Goal: Task Accomplishment & Management: Use online tool/utility

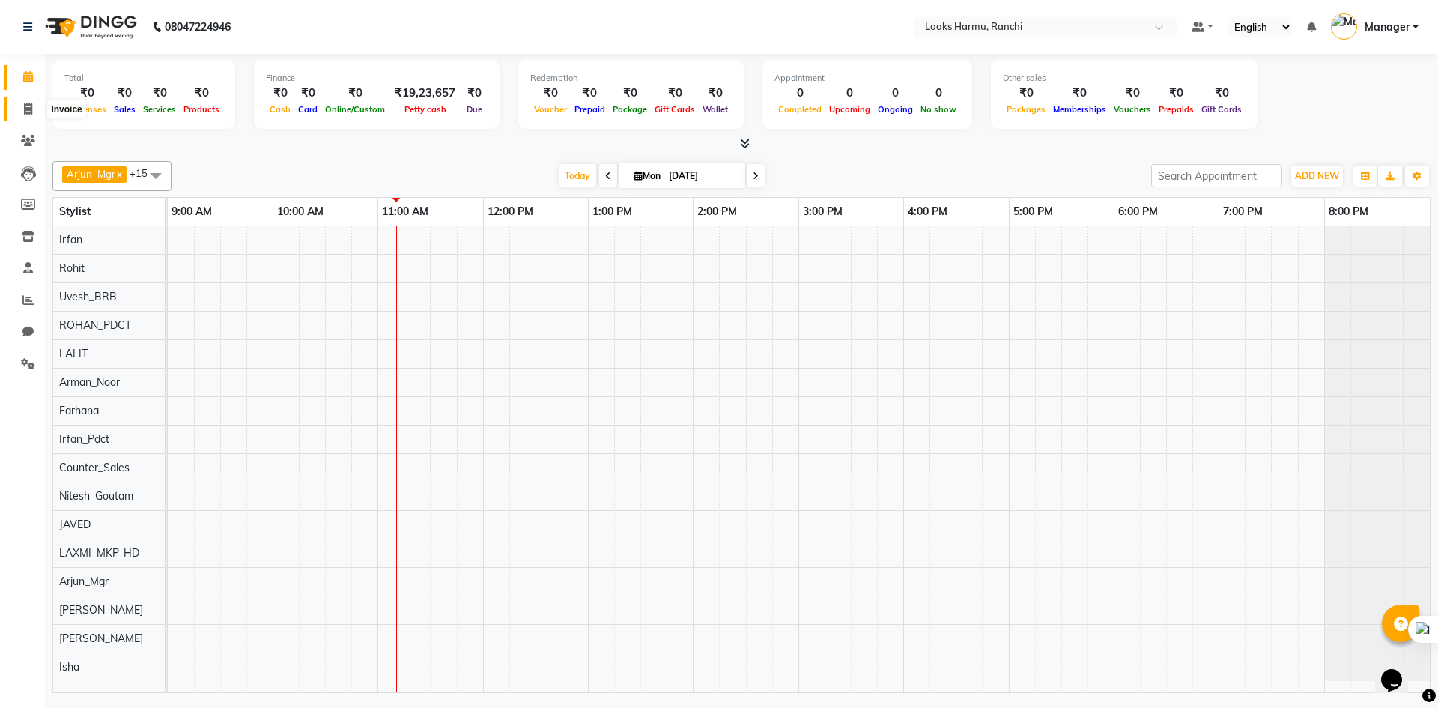
click at [28, 112] on icon at bounding box center [28, 108] width 8 height 11
select select "6247"
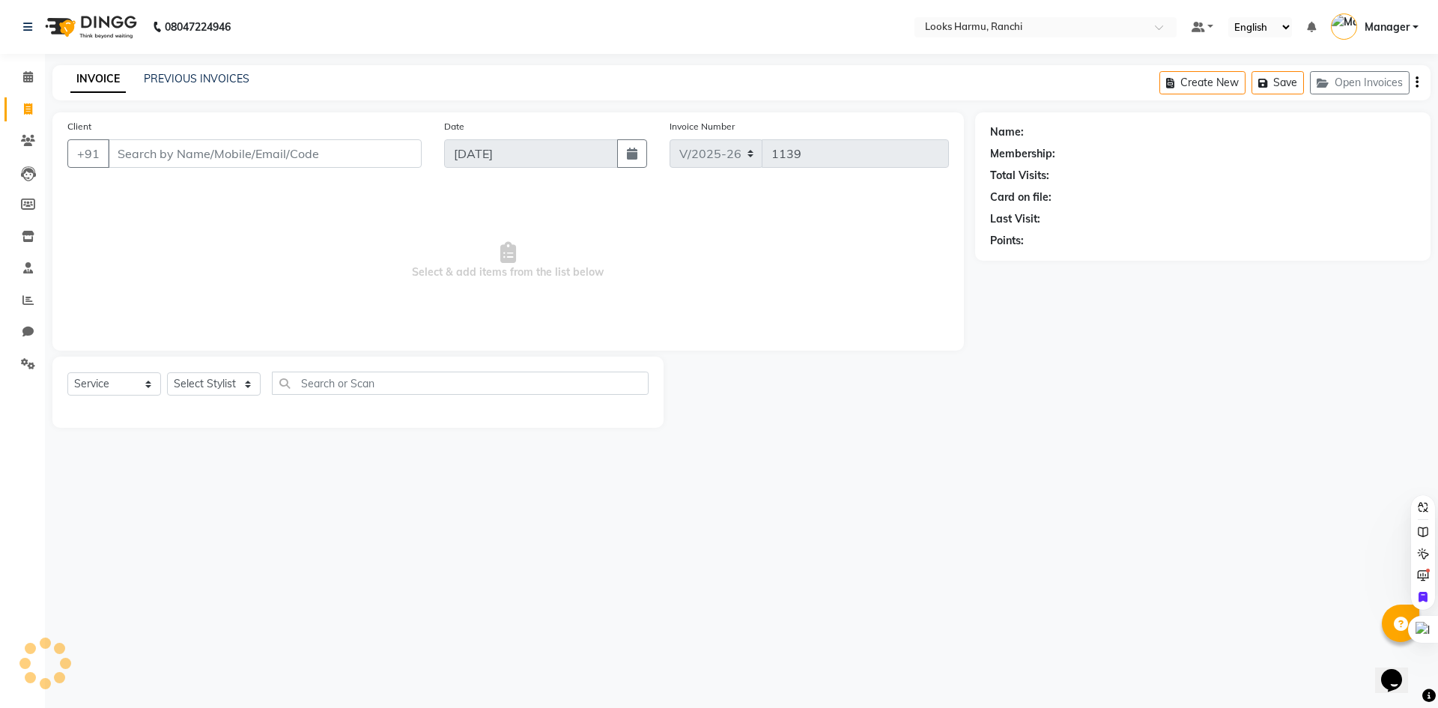
select select "V"
select select "47538"
